Goal: Task Accomplishment & Management: Use online tool/utility

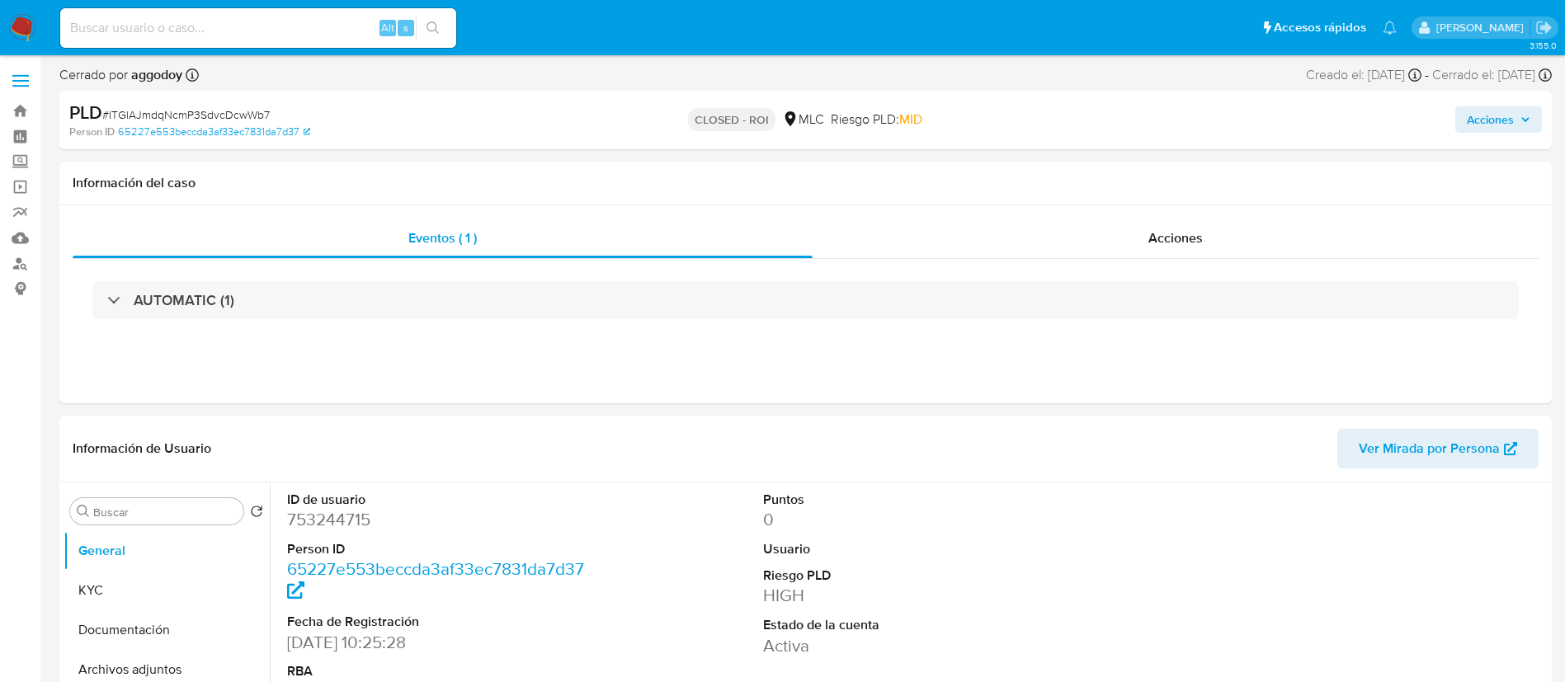
select select "10"
click at [18, 119] on link "Bandeja" at bounding box center [98, 111] width 196 height 26
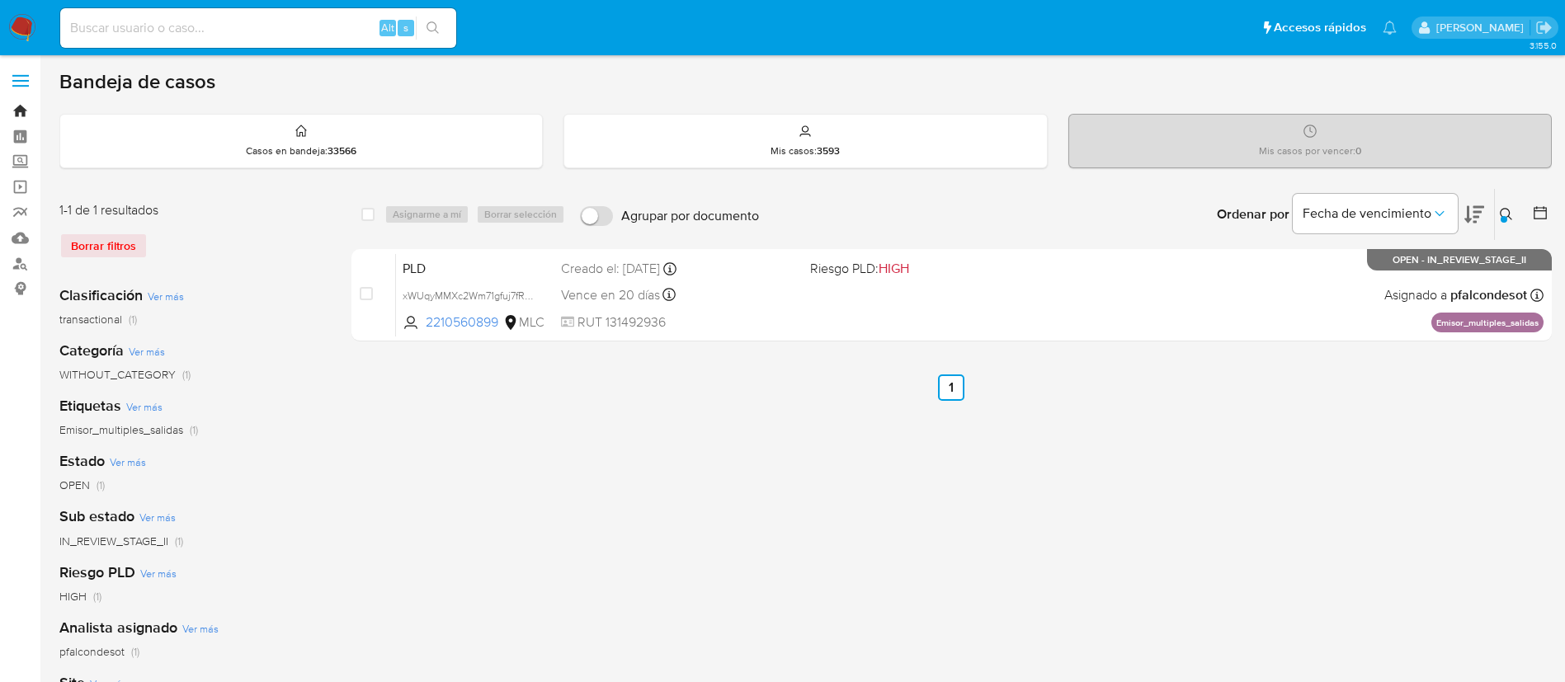
click at [10, 115] on link "Bandeja" at bounding box center [98, 111] width 196 height 26
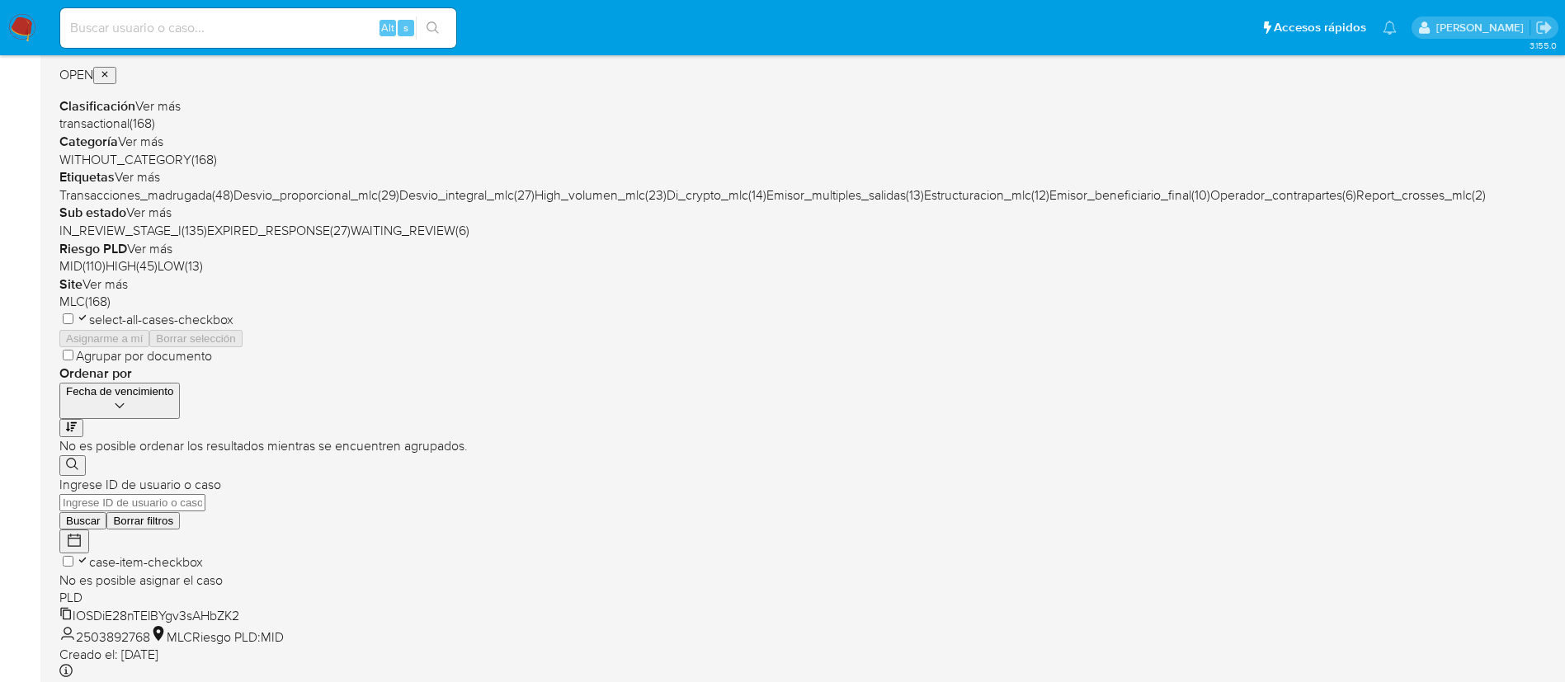
scroll to position [330, 0]
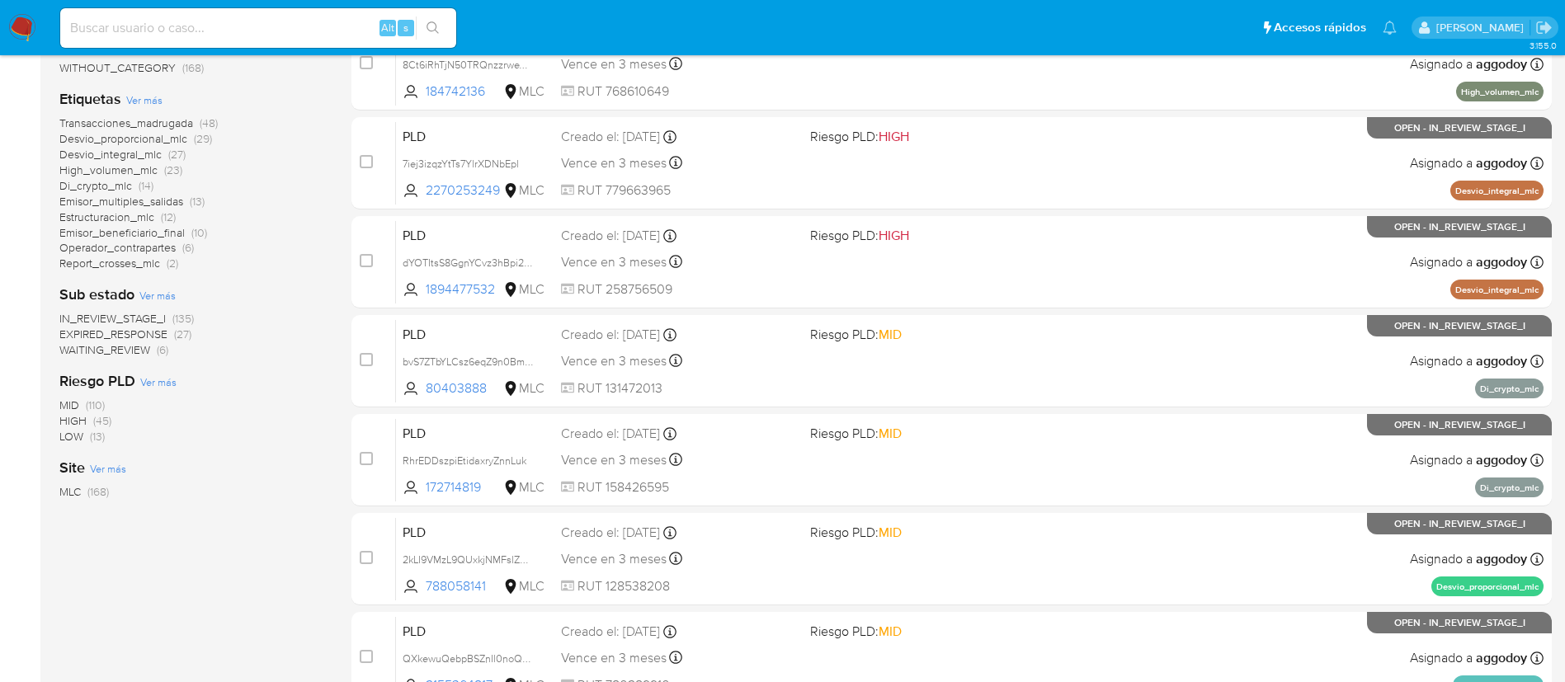
click at [145, 347] on span "WAITING_REVIEW" at bounding box center [104, 349] width 91 height 16
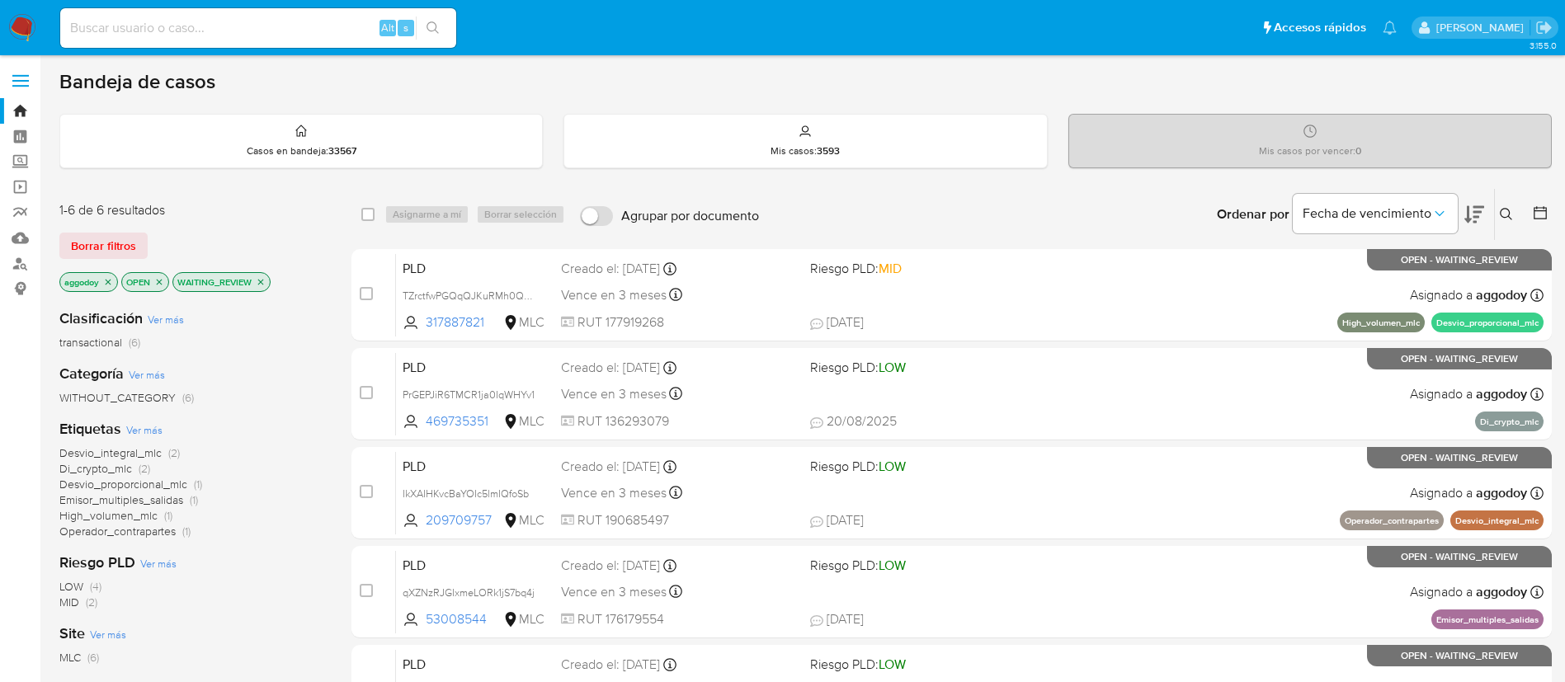
click at [1480, 218] on icon at bounding box center [1474, 215] width 20 height 20
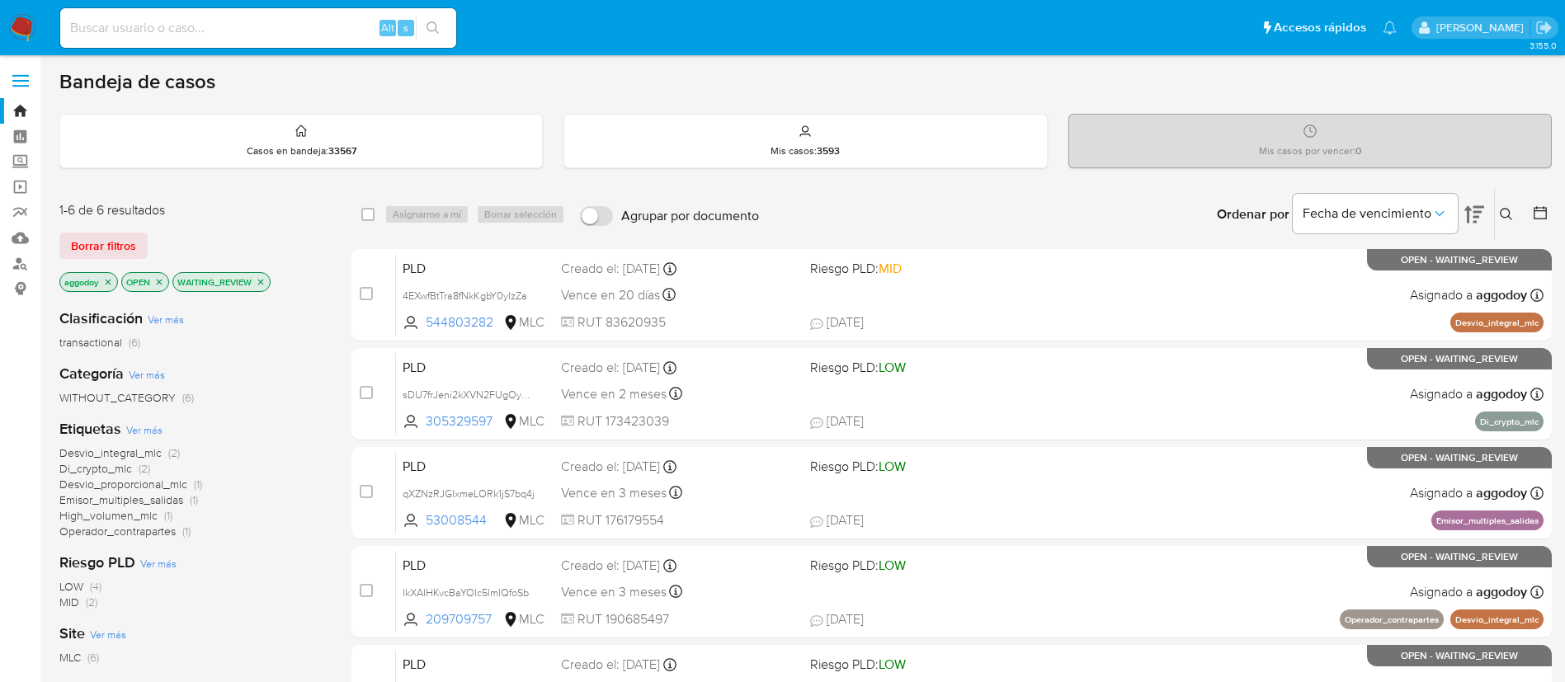
click at [263, 280] on icon "close-filter" at bounding box center [261, 282] width 6 height 6
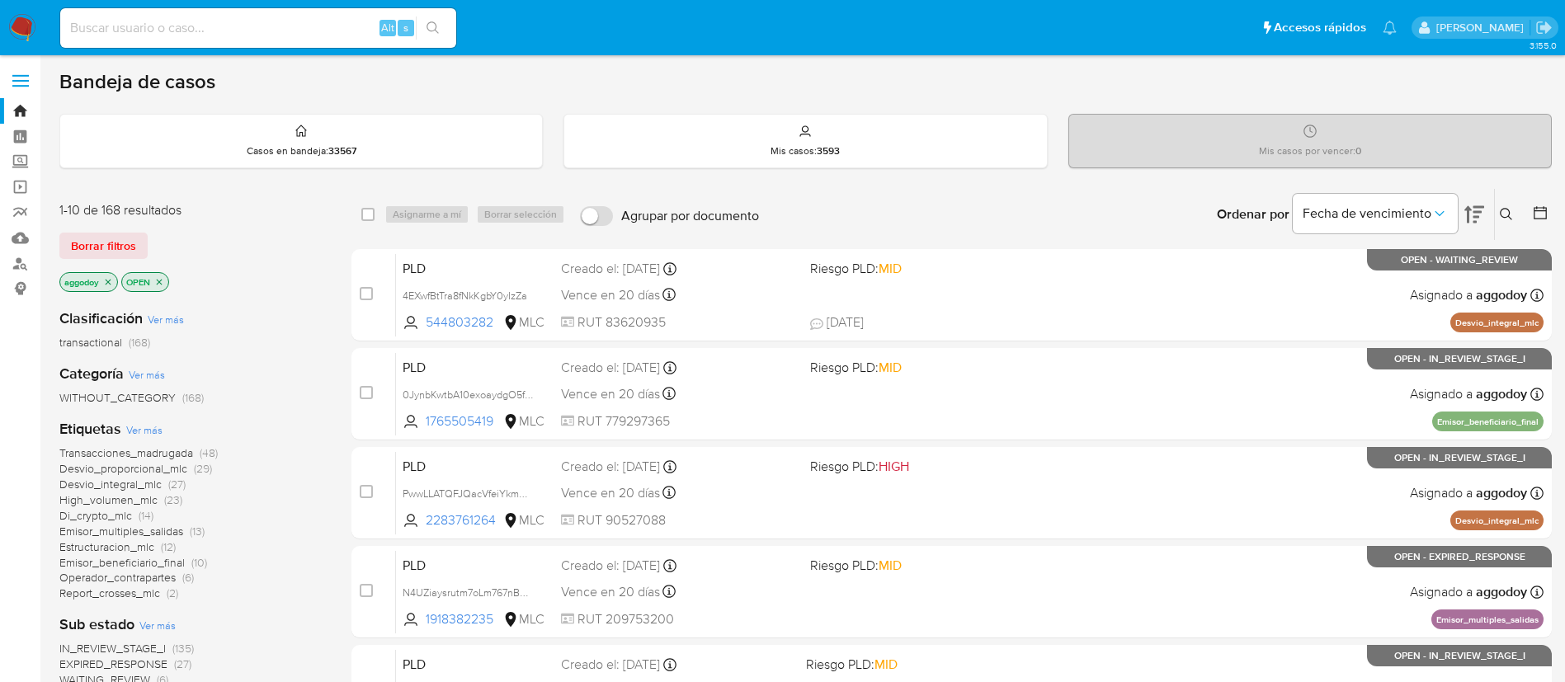
click at [1515, 226] on div "Ingrese ID de usuario o caso Buscar Borrar filtros" at bounding box center [1508, 214] width 28 height 51
click at [1508, 213] on icon at bounding box center [1505, 214] width 12 height 12
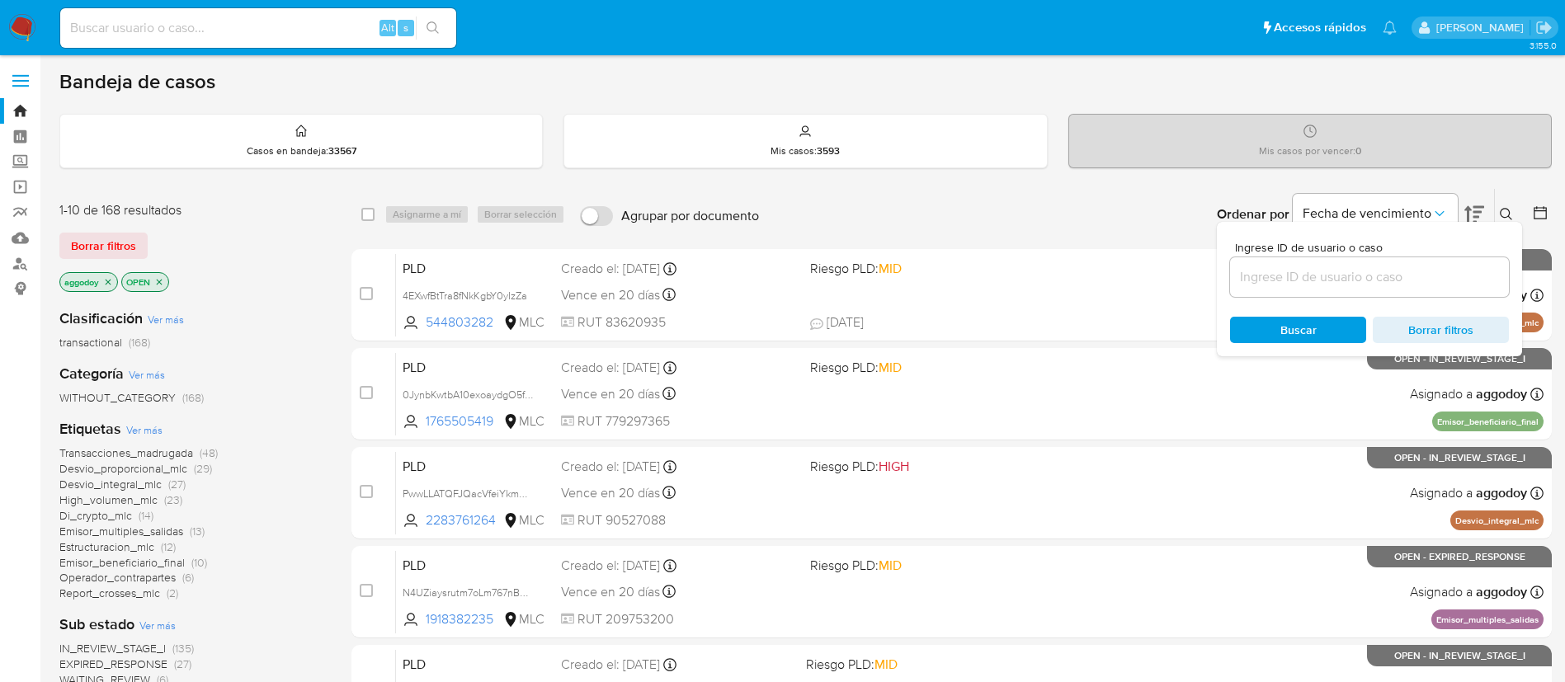
click at [1355, 289] on div at bounding box center [1369, 277] width 279 height 40
click at [1340, 262] on div at bounding box center [1369, 277] width 279 height 40
click at [1324, 271] on input at bounding box center [1369, 276] width 279 height 21
paste input "1948076247"
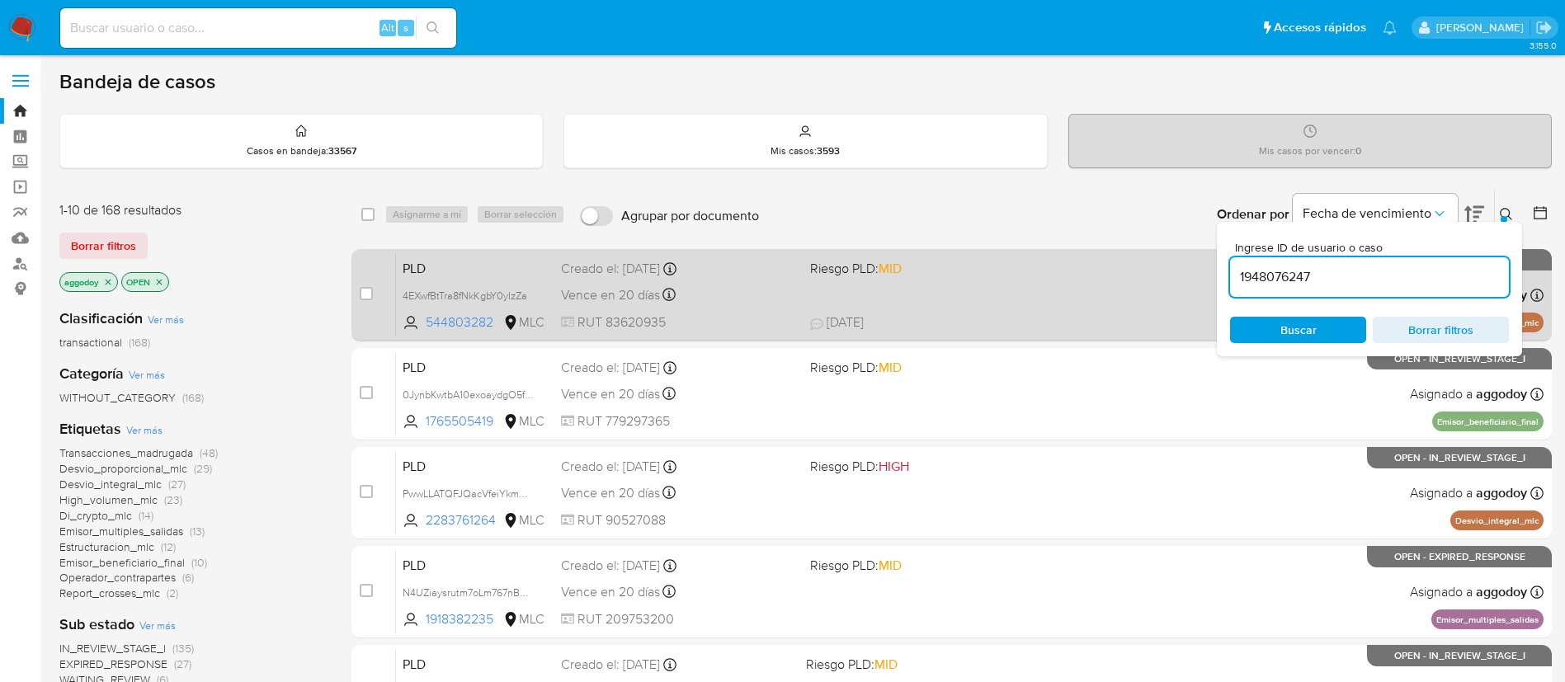
type input "1948076247"
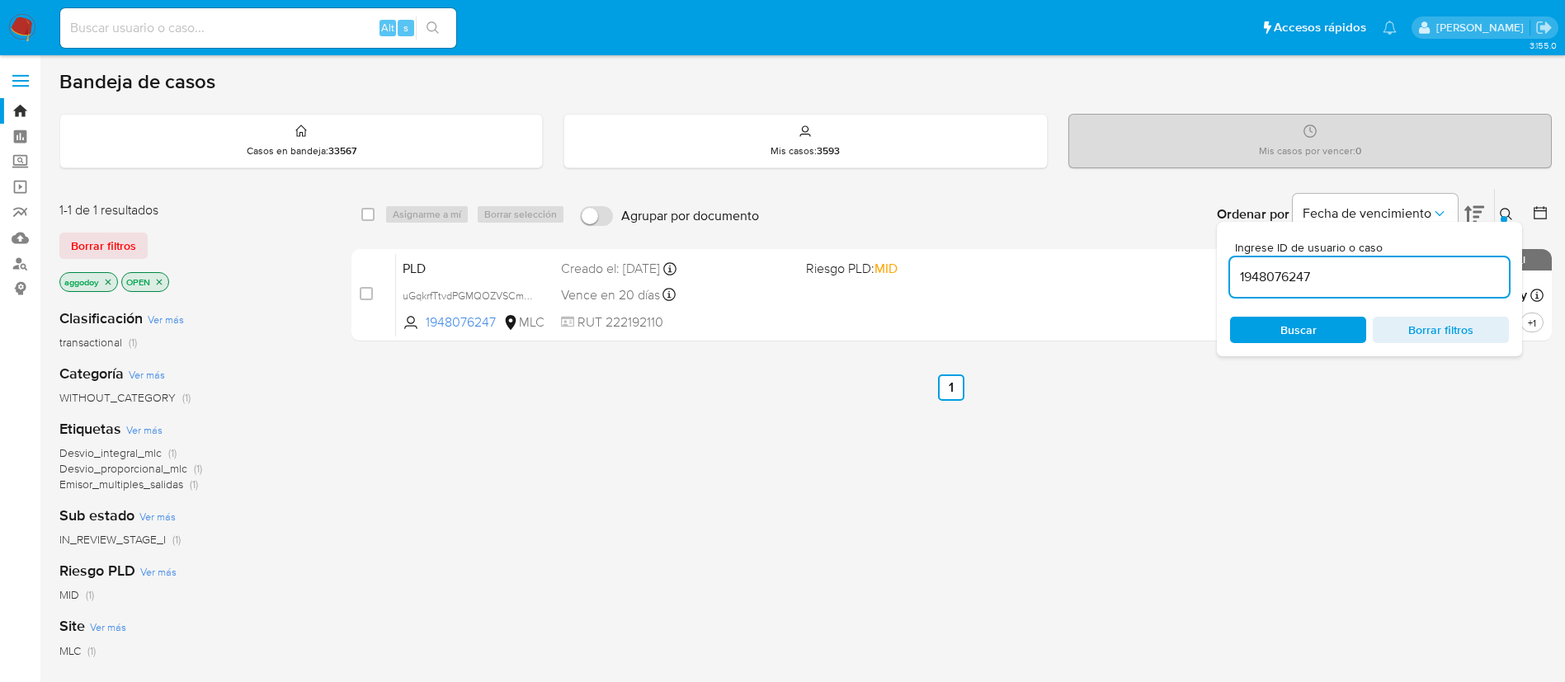
click at [1508, 213] on icon at bounding box center [1505, 214] width 12 height 12
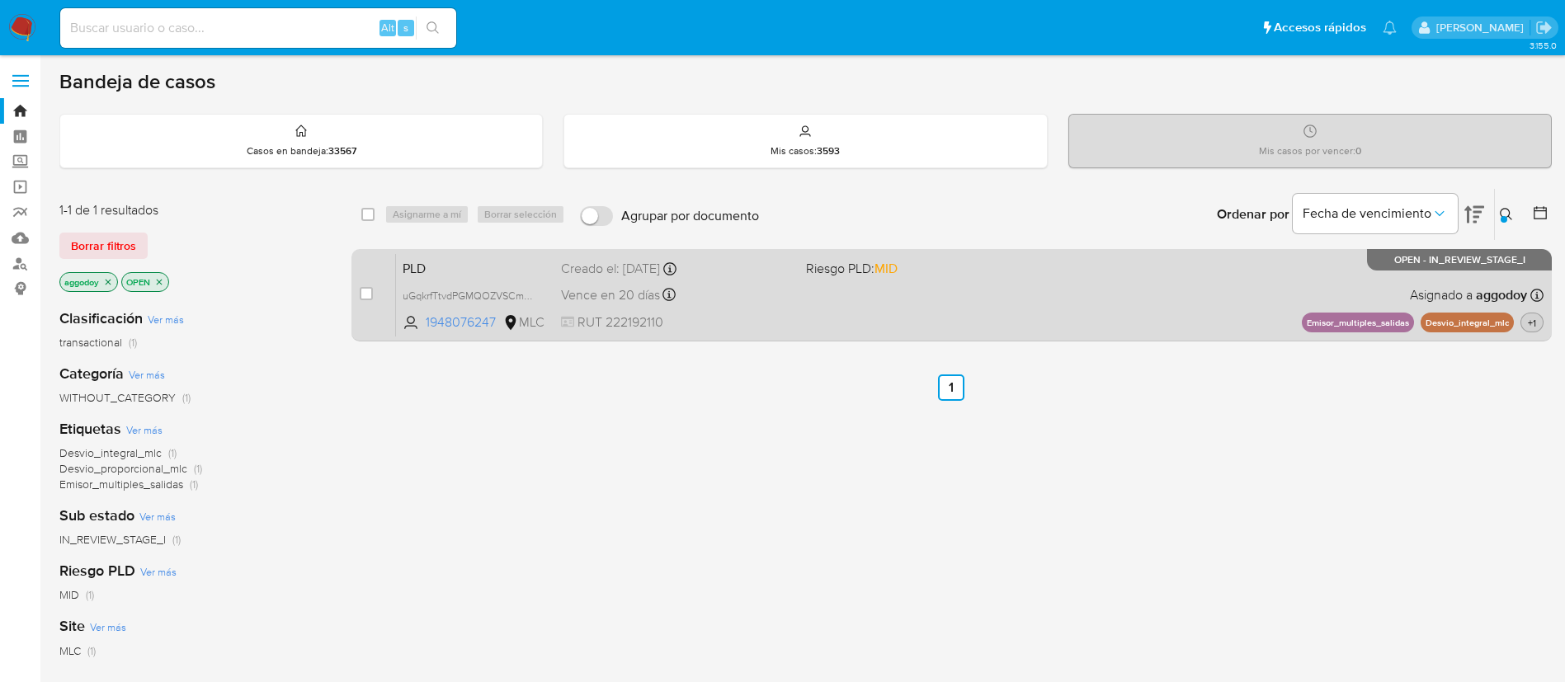
click at [1531, 326] on span "+1" at bounding box center [1531, 323] width 15 height 14
click at [890, 275] on span "MID" at bounding box center [885, 268] width 23 height 19
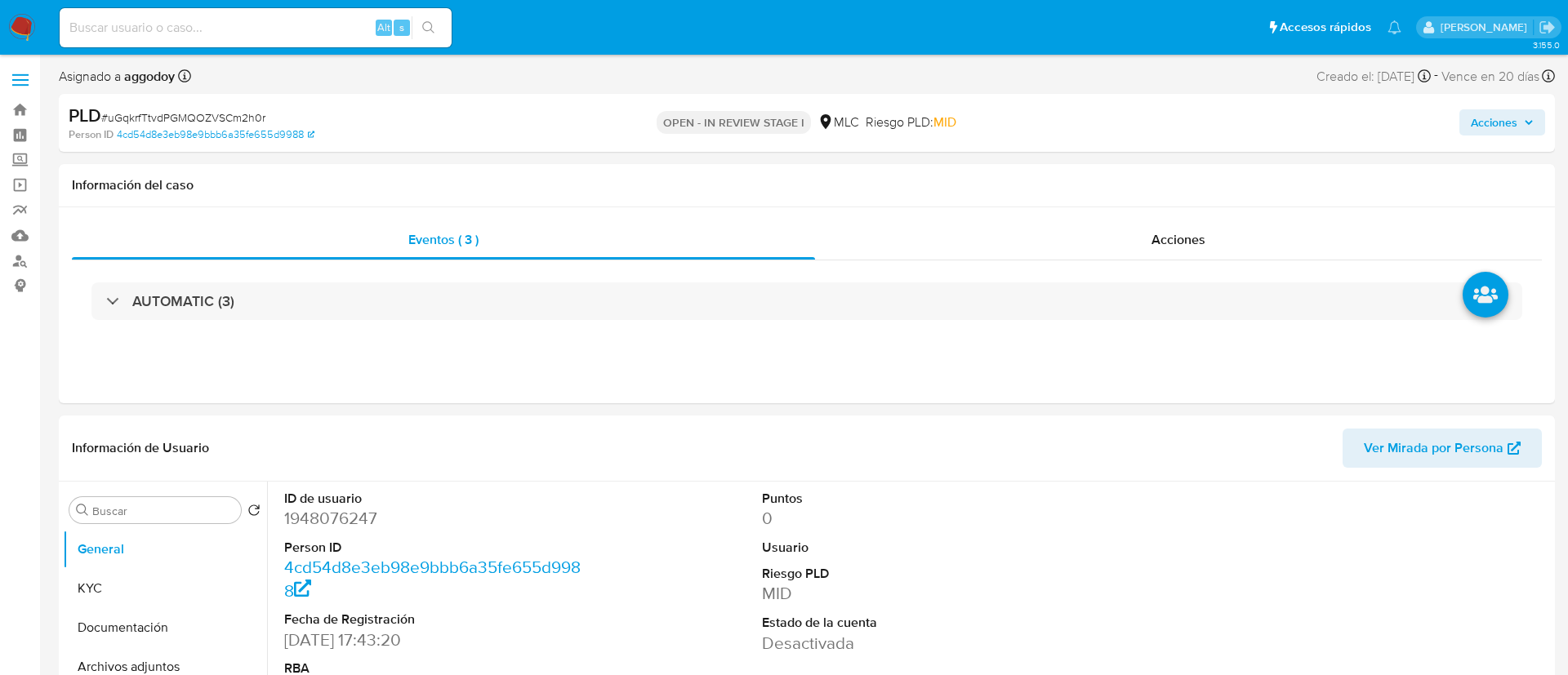
select select "10"
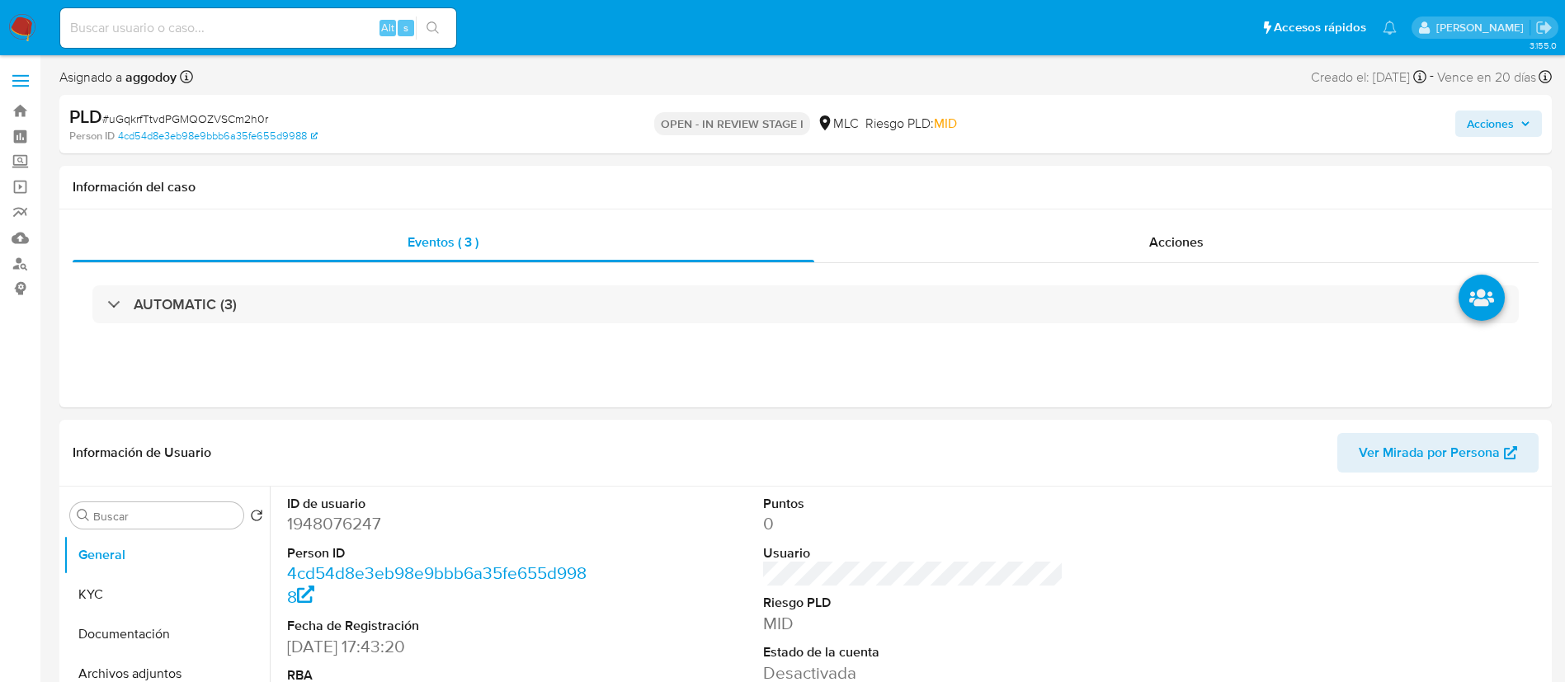
click at [165, 108] on div "PLD # uGqkrfTtvdPGMQOZVSCm2h0r" at bounding box center [311, 117] width 485 height 25
click at [180, 120] on span "# uGqkrfTtvdPGMQOZVSCm2h0r" at bounding box center [185, 119] width 166 height 16
copy span "uGqkrfTtvdPGMQOZVSCm2h0r"
click at [321, 525] on dd "1948076247" at bounding box center [437, 523] width 301 height 23
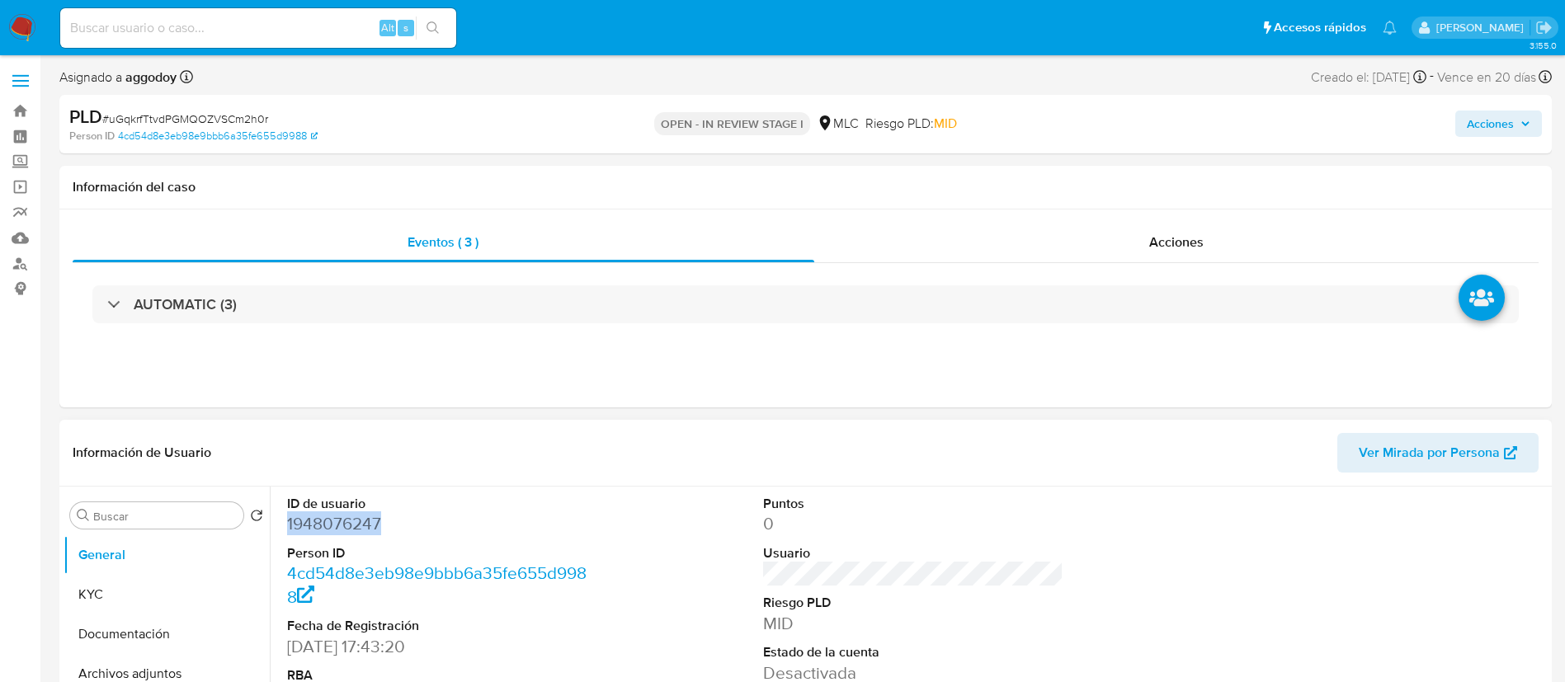
click at [322, 525] on dd "1948076247" at bounding box center [437, 523] width 301 height 23
copy dd "1948076247"
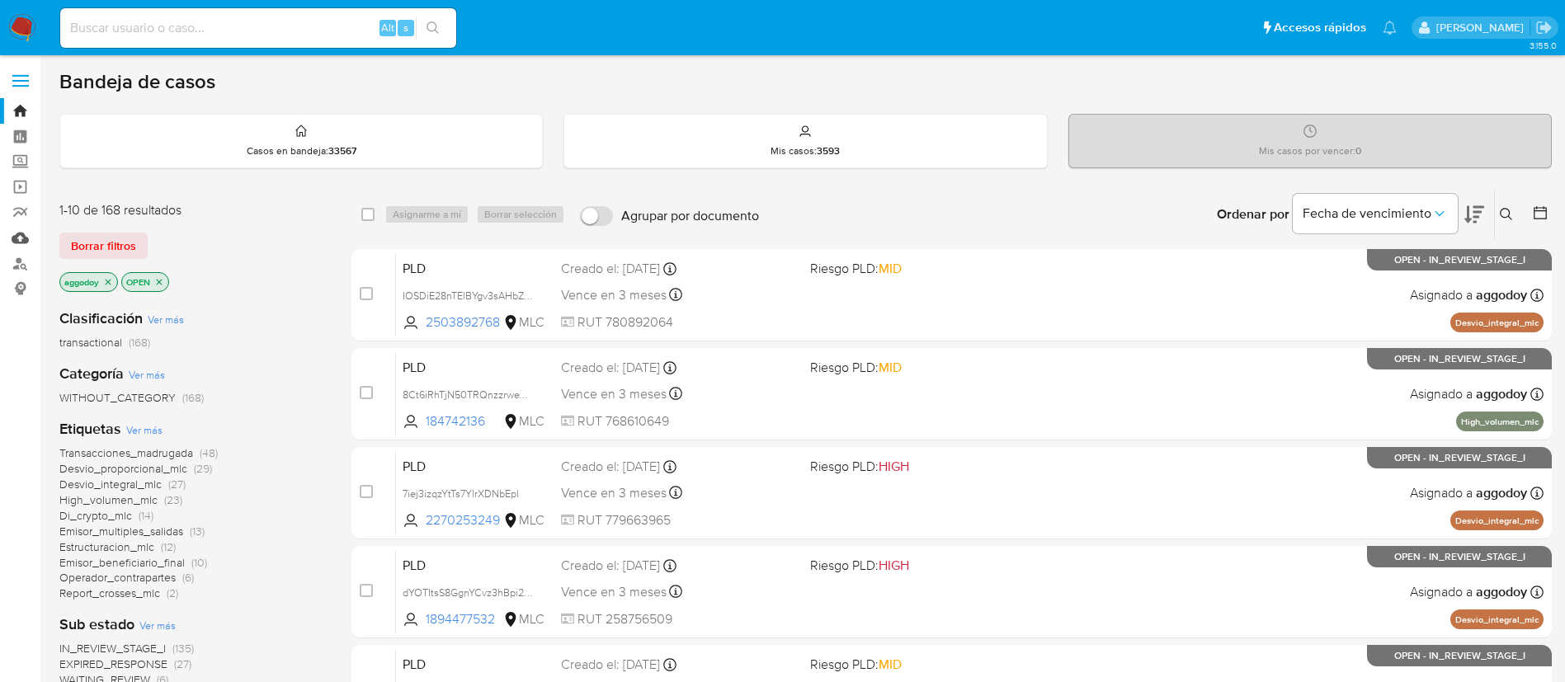
click at [19, 235] on link "Mulan" at bounding box center [98, 238] width 196 height 26
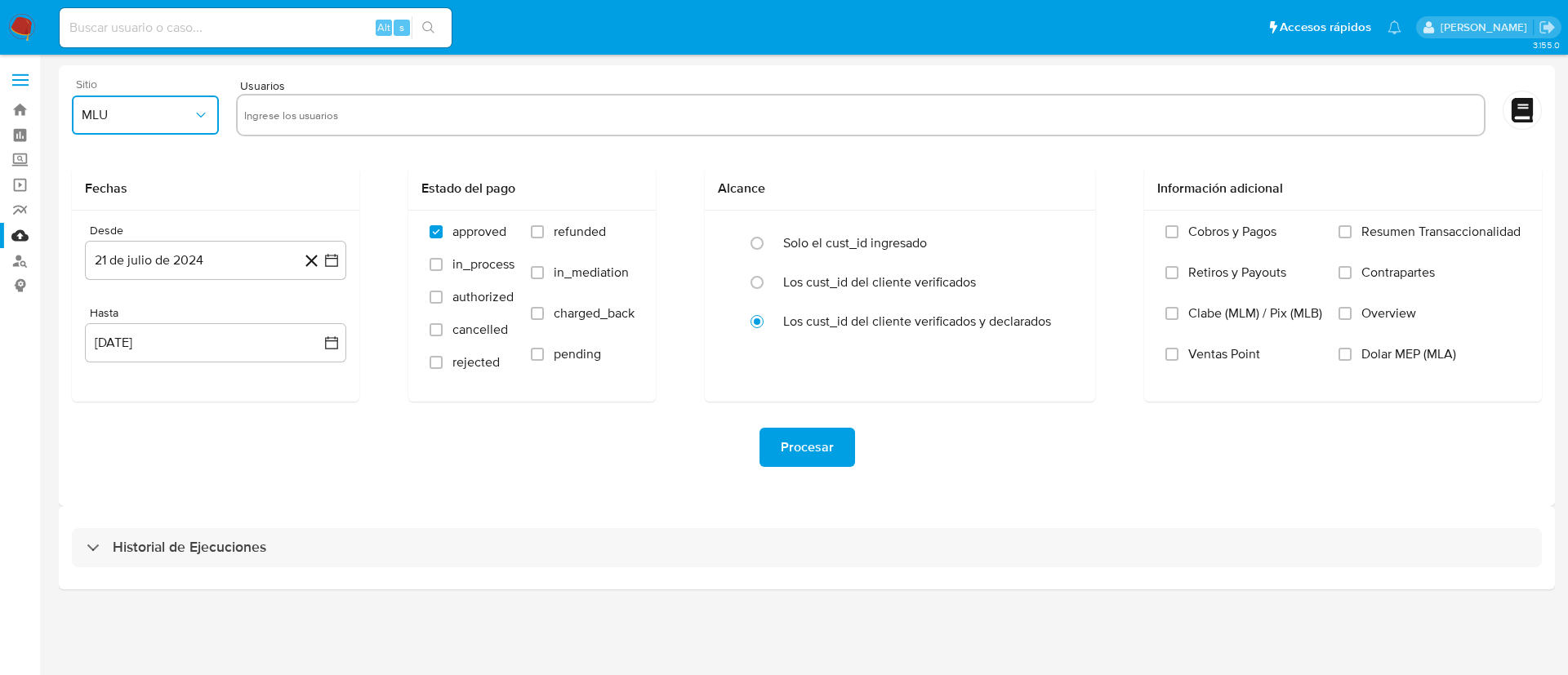
click at [146, 95] on button "MLU" at bounding box center [146, 115] width 147 height 40
drag, startPoint x: 105, startPoint y: 398, endPoint x: 234, endPoint y: 271, distance: 181.0
click at [105, 396] on span "MLC" at bounding box center [94, 394] width 26 height 16
click at [332, 258] on icon "button" at bounding box center [331, 259] width 13 height 13
click at [315, 322] on icon "Mes siguiente" at bounding box center [317, 320] width 20 height 20
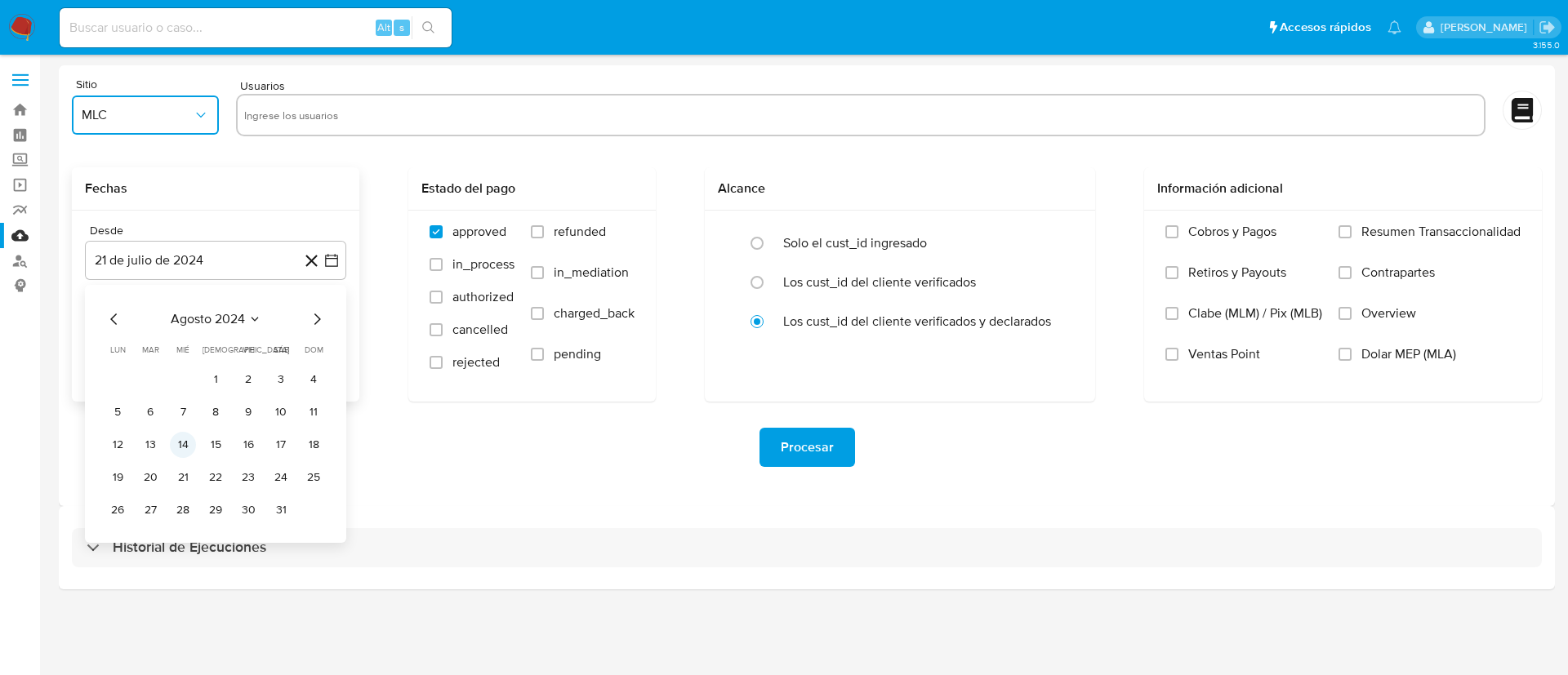
click at [183, 445] on button "14" at bounding box center [183, 444] width 26 height 26
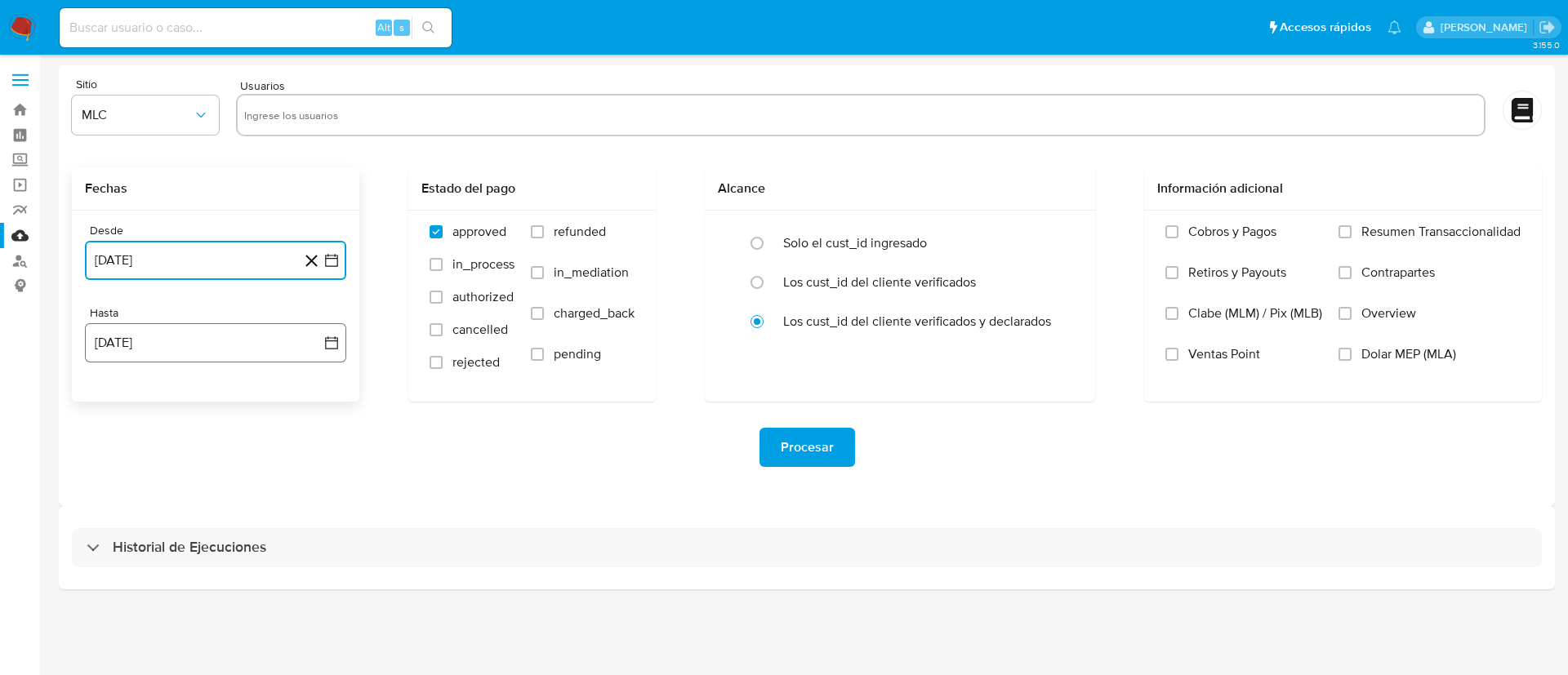
click at [333, 345] on icon "button" at bounding box center [332, 342] width 16 height 16
click at [177, 531] on button "13" at bounding box center [183, 528] width 26 height 26
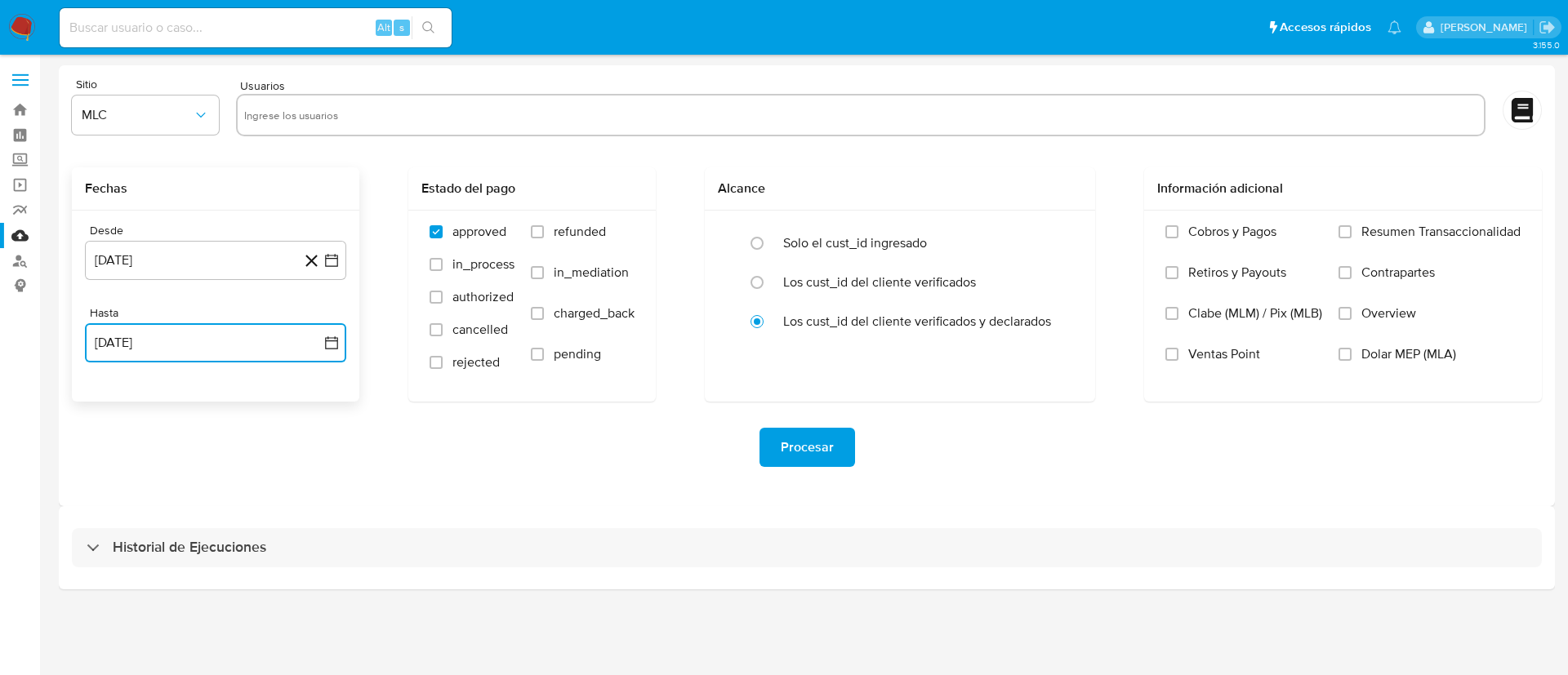
click at [302, 117] on input "text" at bounding box center [860, 115] width 1232 height 26
type input "operation_API balance_effect site_id operation_id reference_user counterpart_us…"
paste input "1948076247"
type input "1948076247"
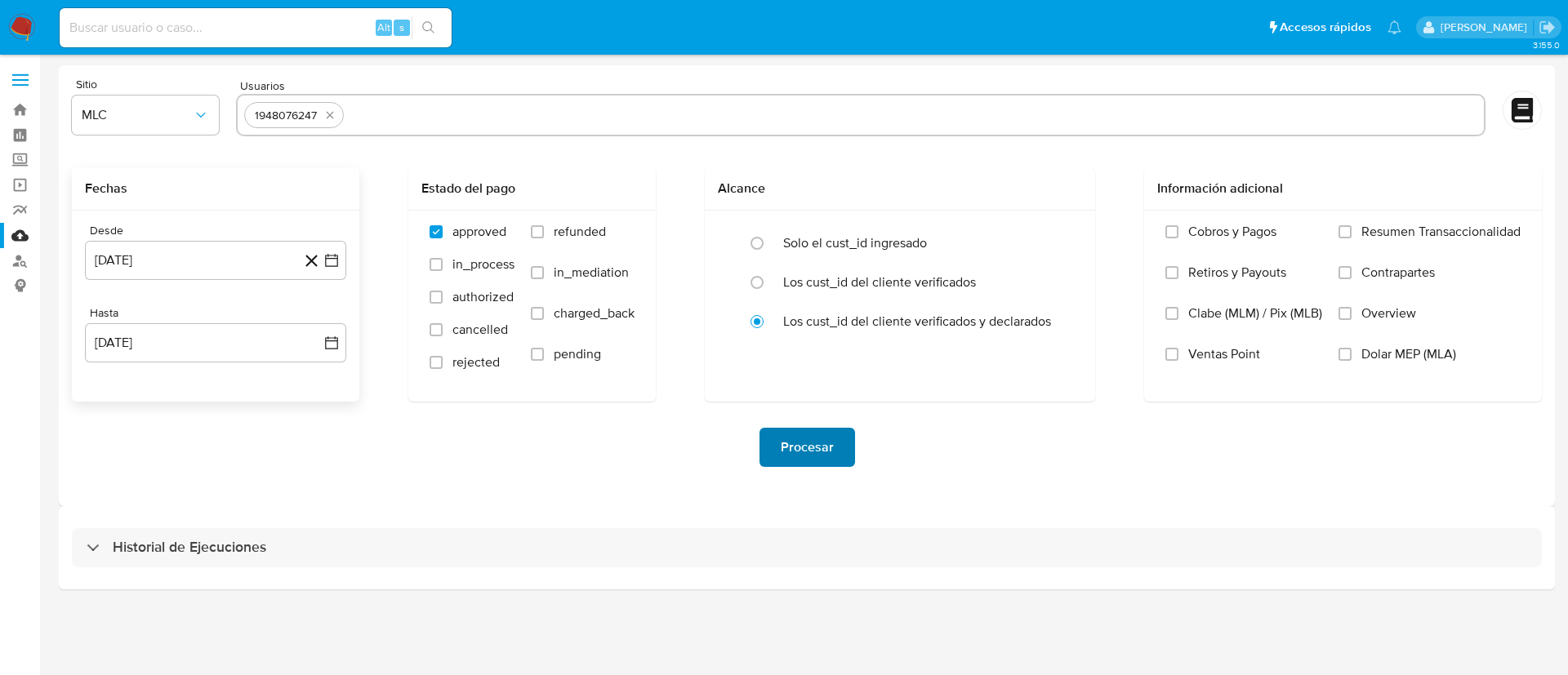
click at [825, 453] on span "Procesar" at bounding box center [807, 447] width 53 height 36
